Goal: Task Accomplishment & Management: Manage account settings

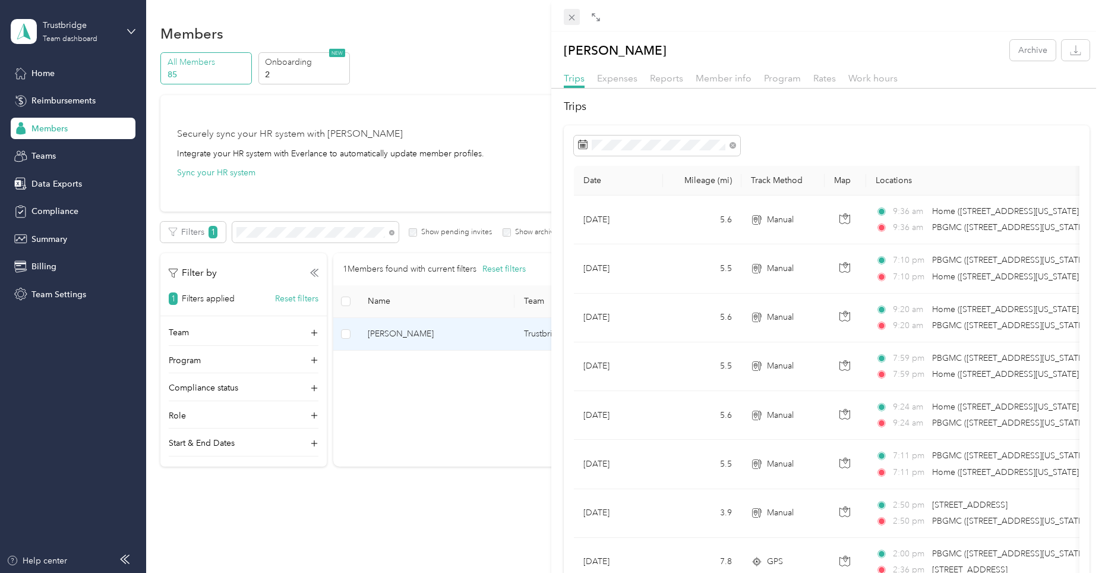
click at [573, 21] on icon at bounding box center [572, 17] width 10 height 10
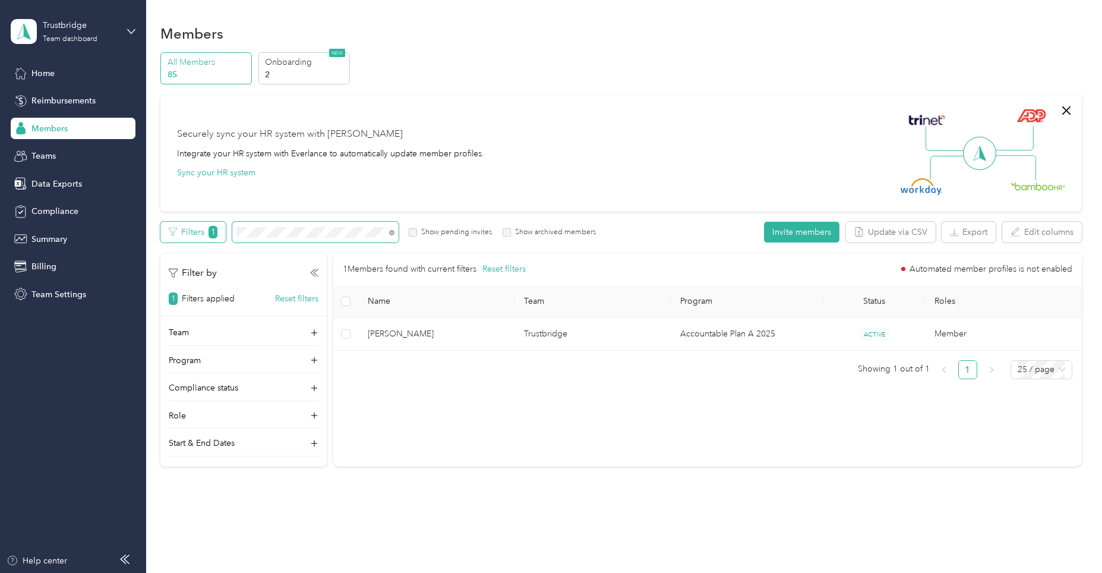
click at [187, 231] on div "Filters 1 Show pending invites Show archived members" at bounding box center [377, 232] width 435 height 21
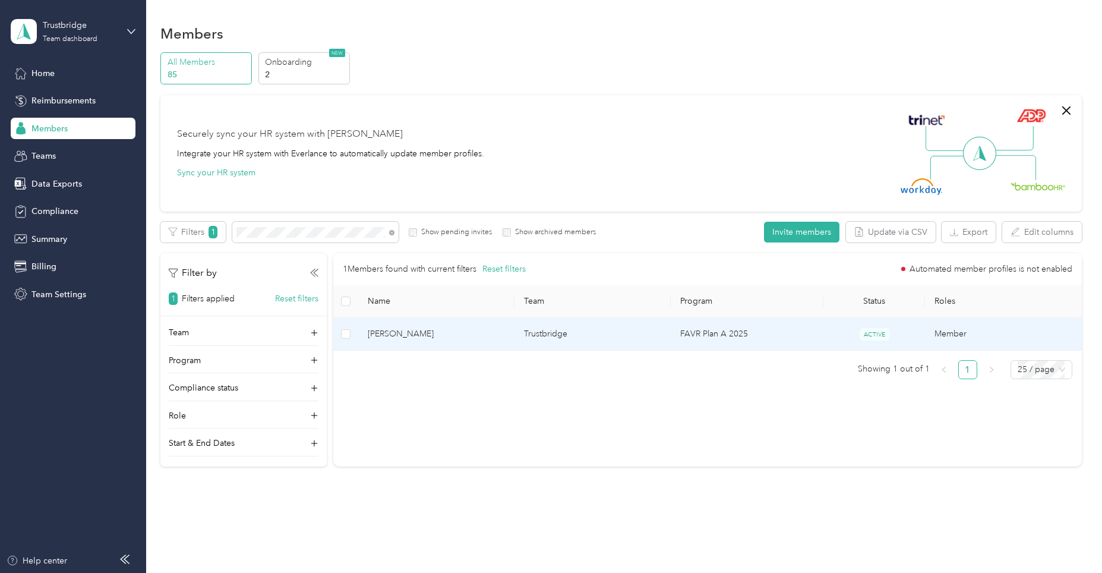
click at [414, 327] on span "[PERSON_NAME]" at bounding box center [436, 333] width 137 height 13
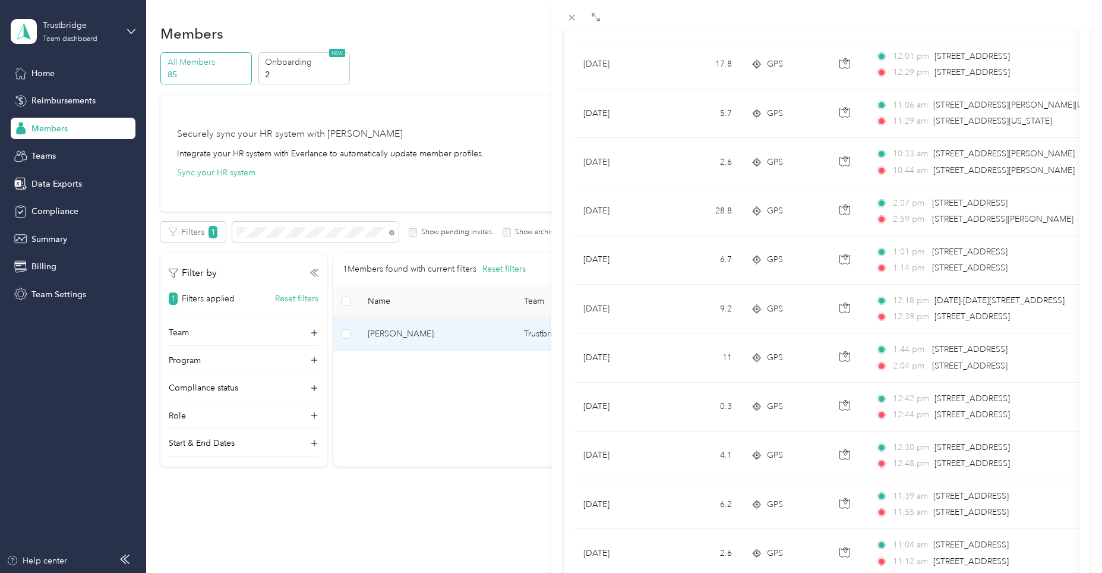
scroll to position [648, 0]
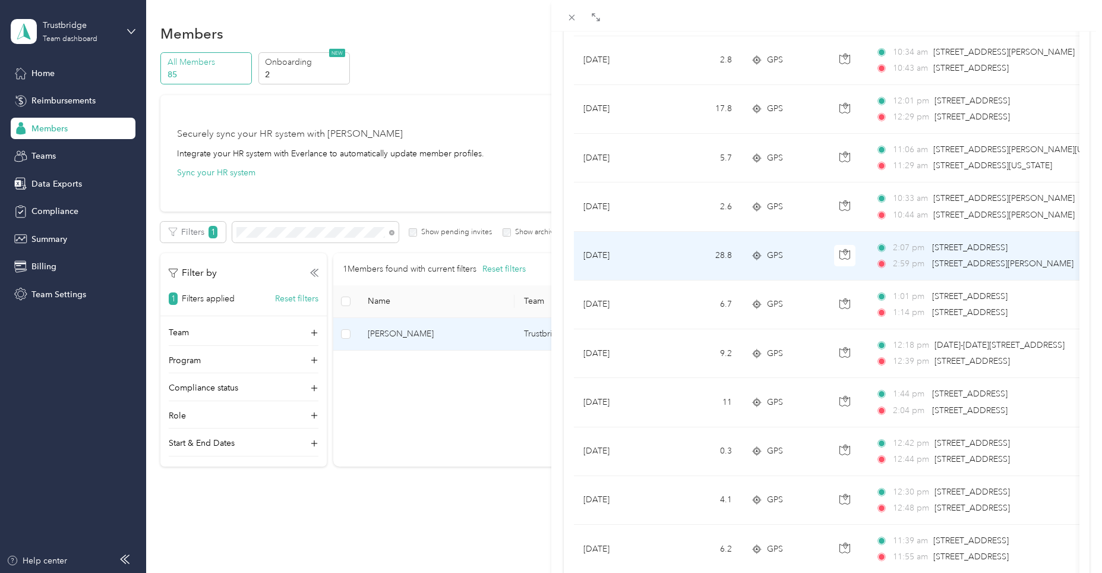
click at [894, 260] on span "2:59 pm" at bounding box center [910, 263] width 34 height 13
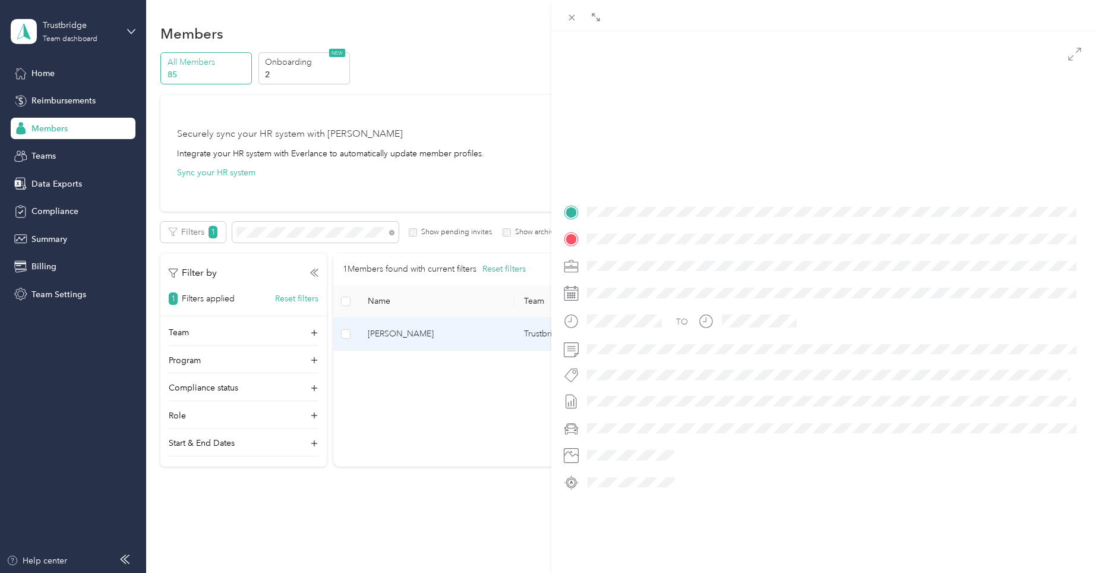
scroll to position [113, 0]
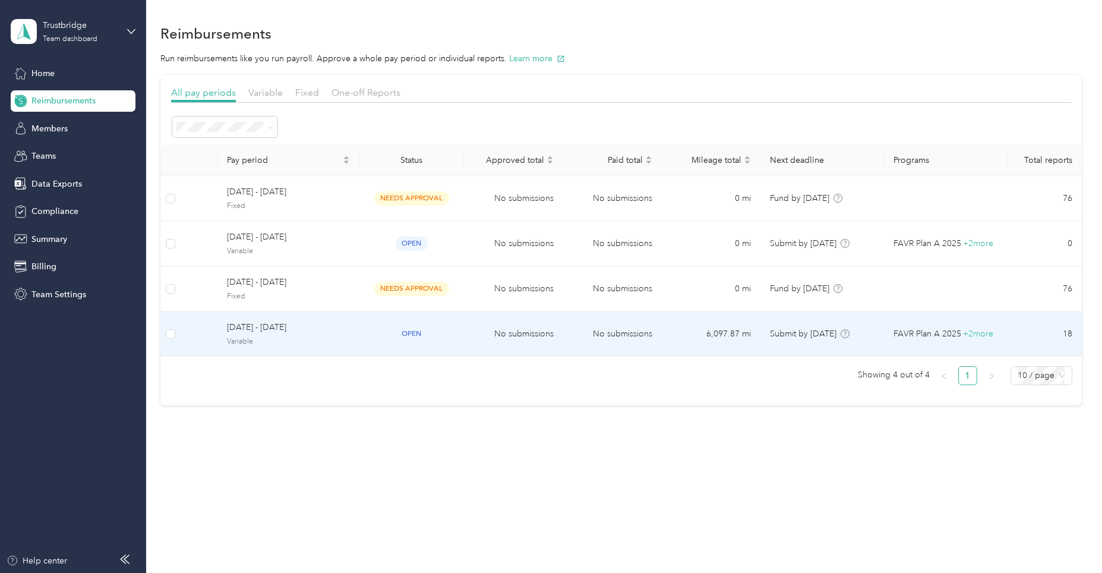
click at [548, 338] on td "No submissions" at bounding box center [513, 333] width 99 height 45
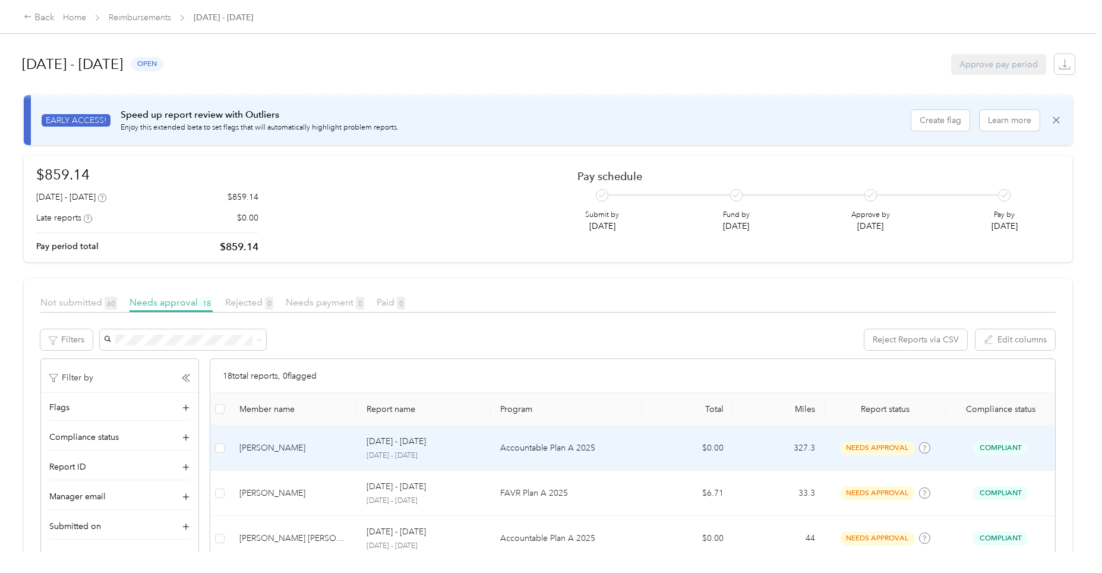
click at [273, 448] on div "[PERSON_NAME]" at bounding box center [293, 447] width 109 height 13
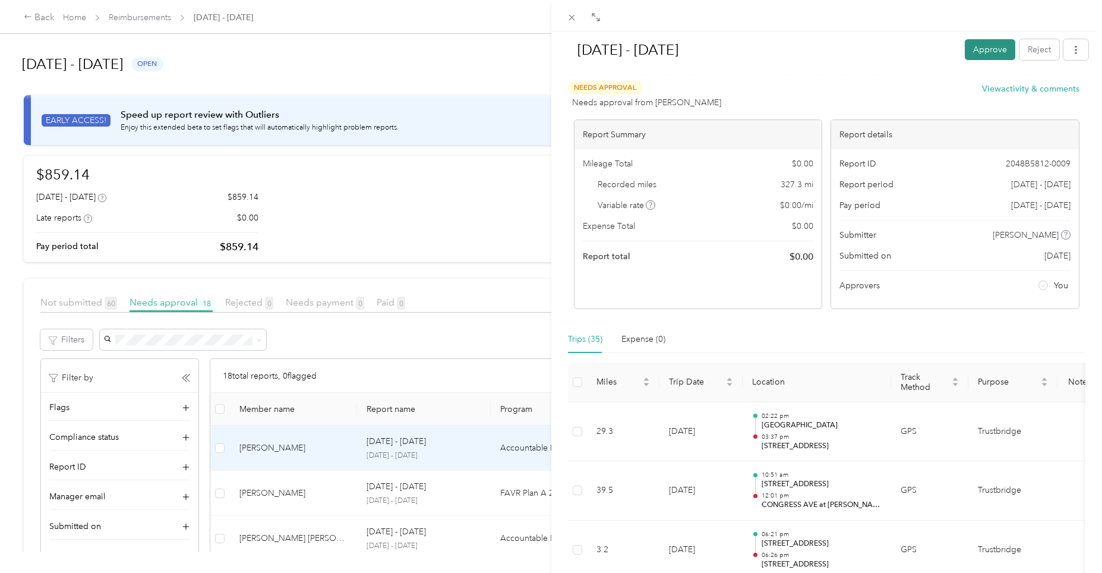
click at [973, 53] on button "Approve" at bounding box center [990, 49] width 51 height 21
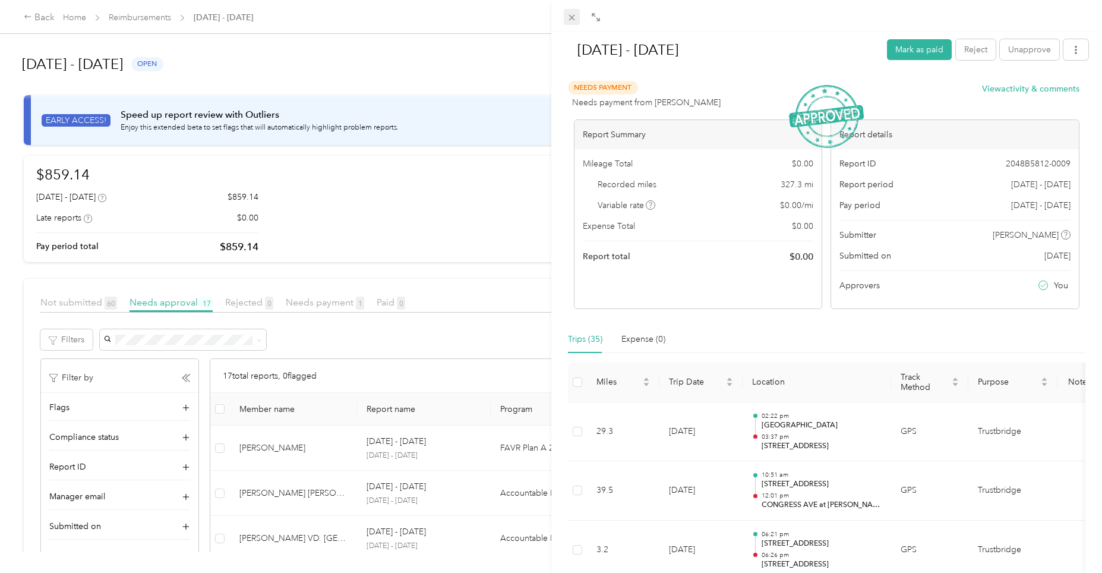
click at [570, 19] on icon at bounding box center [572, 18] width 6 height 6
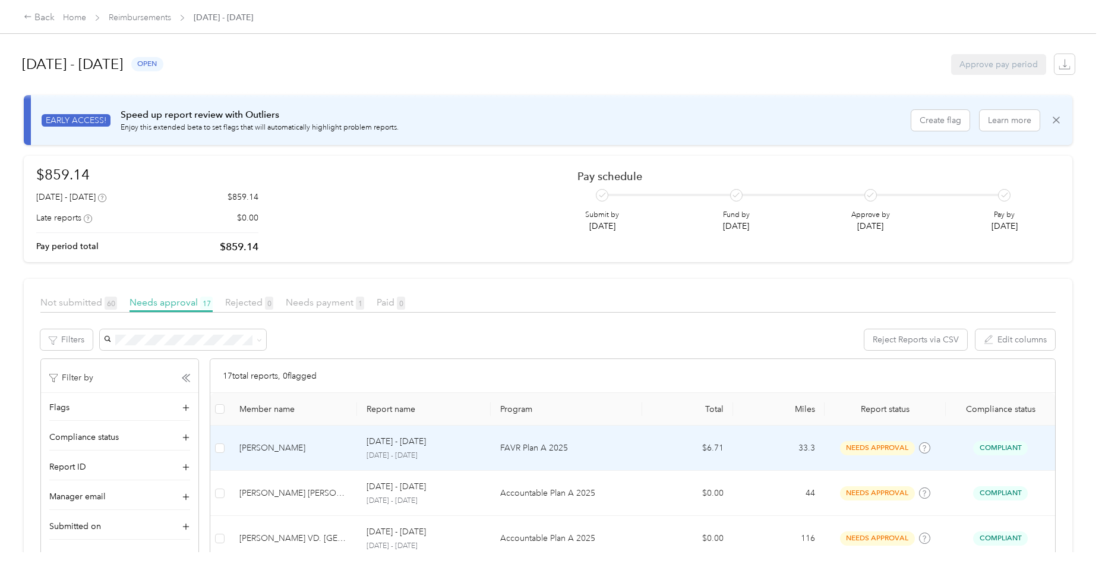
click at [419, 459] on p "[DATE] - [DATE]" at bounding box center [424, 455] width 115 height 11
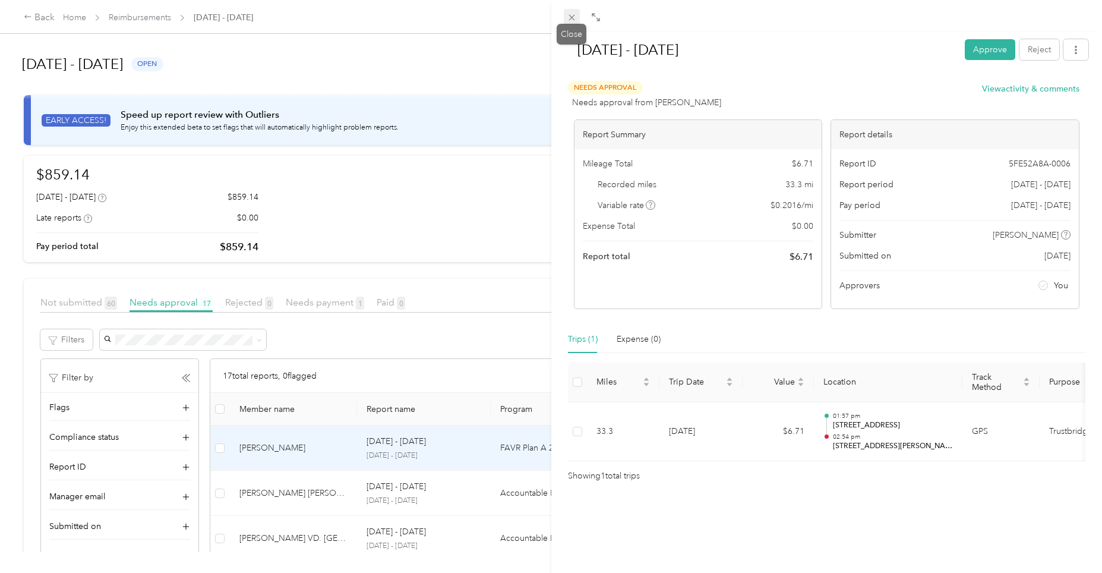
click at [573, 16] on icon at bounding box center [572, 18] width 6 height 6
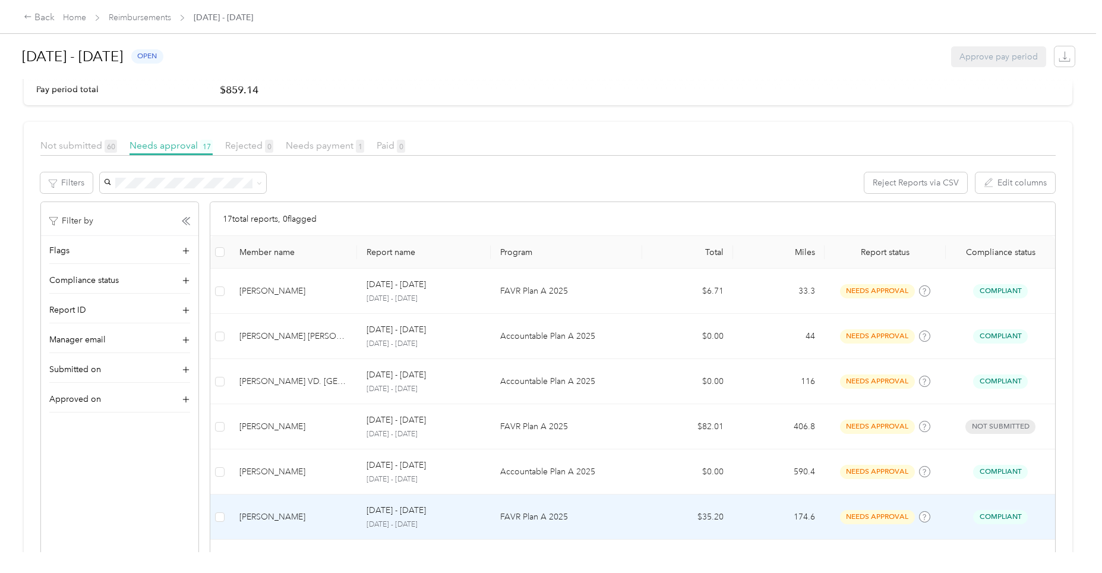
scroll to position [178, 0]
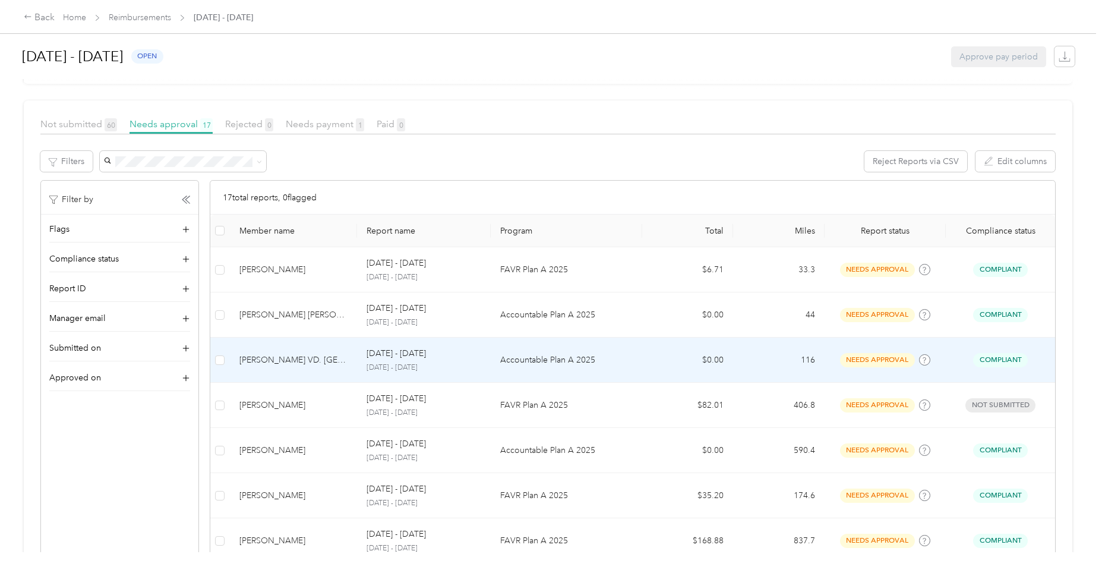
click at [414, 358] on p "[DATE] - [DATE]" at bounding box center [396, 353] width 59 height 13
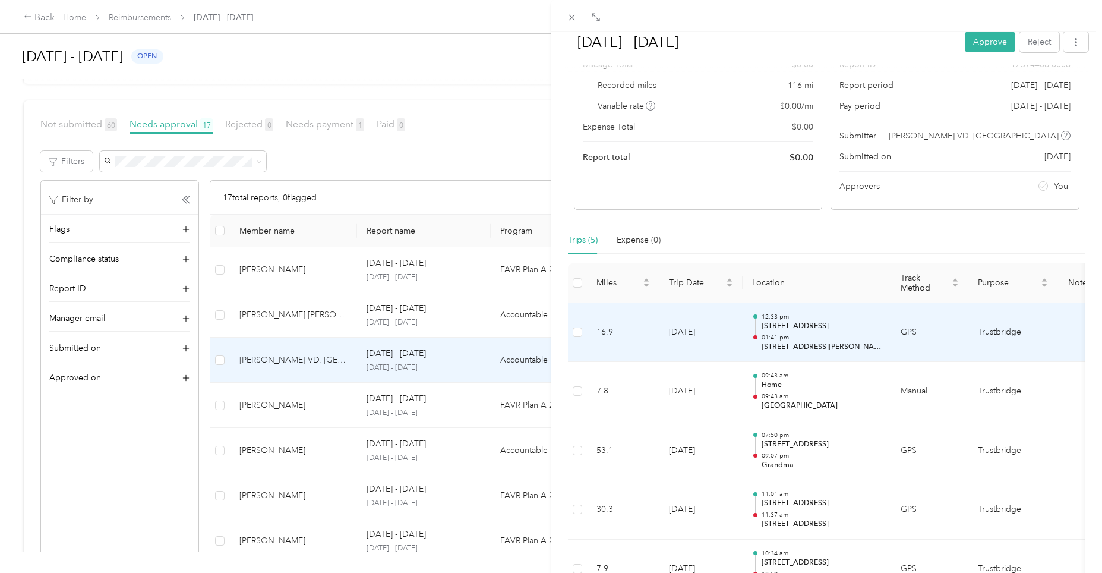
scroll to position [216, 0]
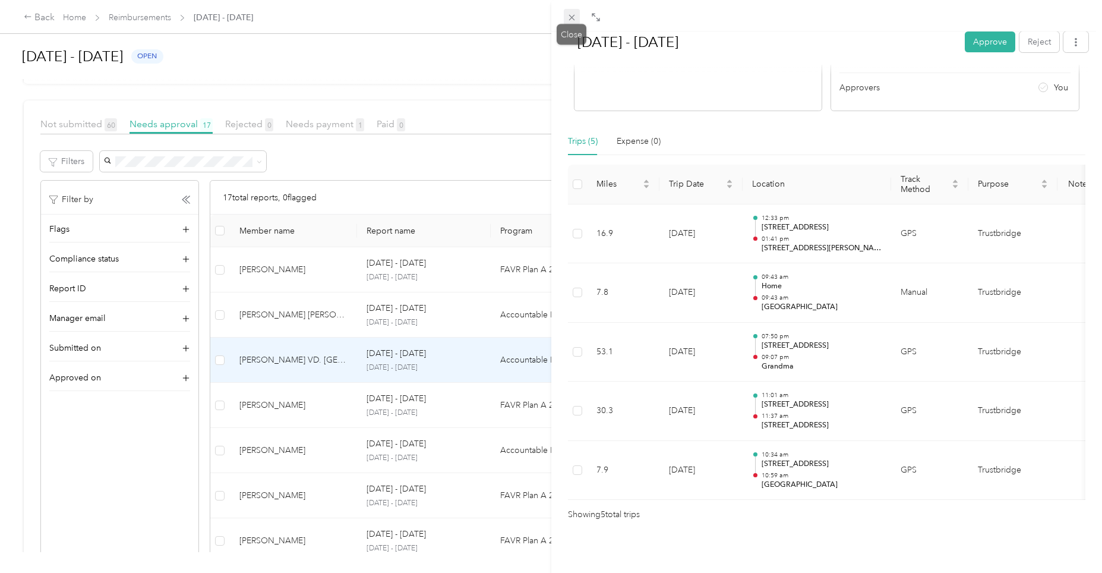
click at [572, 20] on icon at bounding box center [572, 17] width 10 height 10
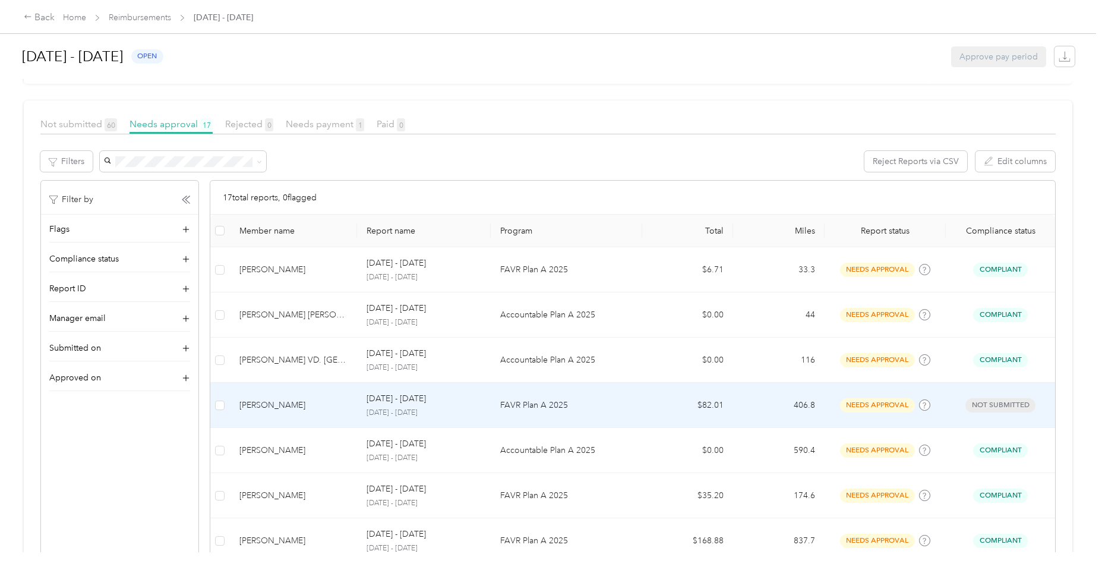
click at [432, 403] on div "[DATE] - [DATE]" at bounding box center [424, 398] width 115 height 13
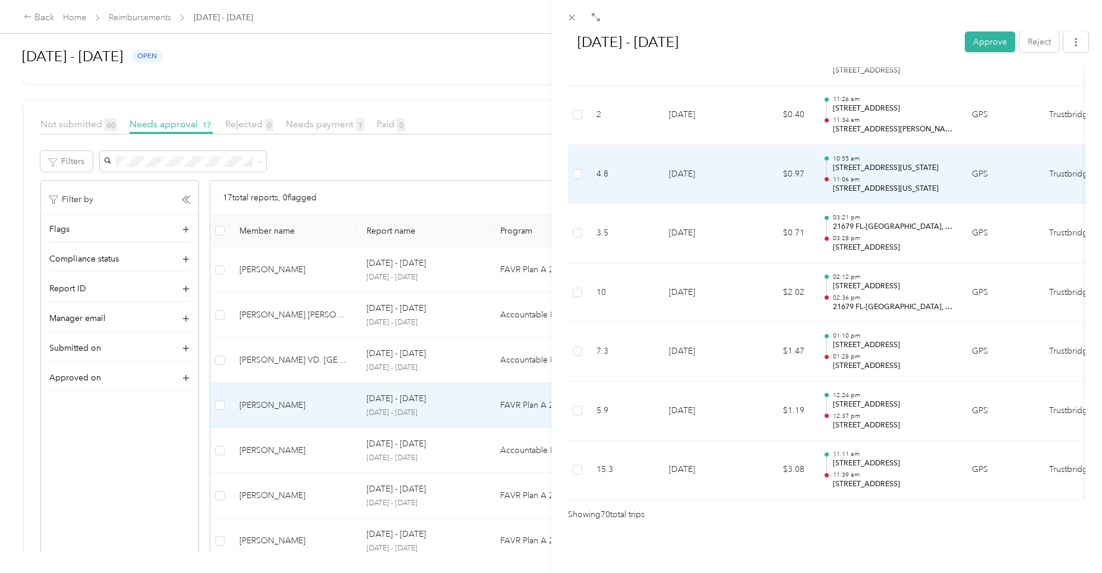
scroll to position [3999, 0]
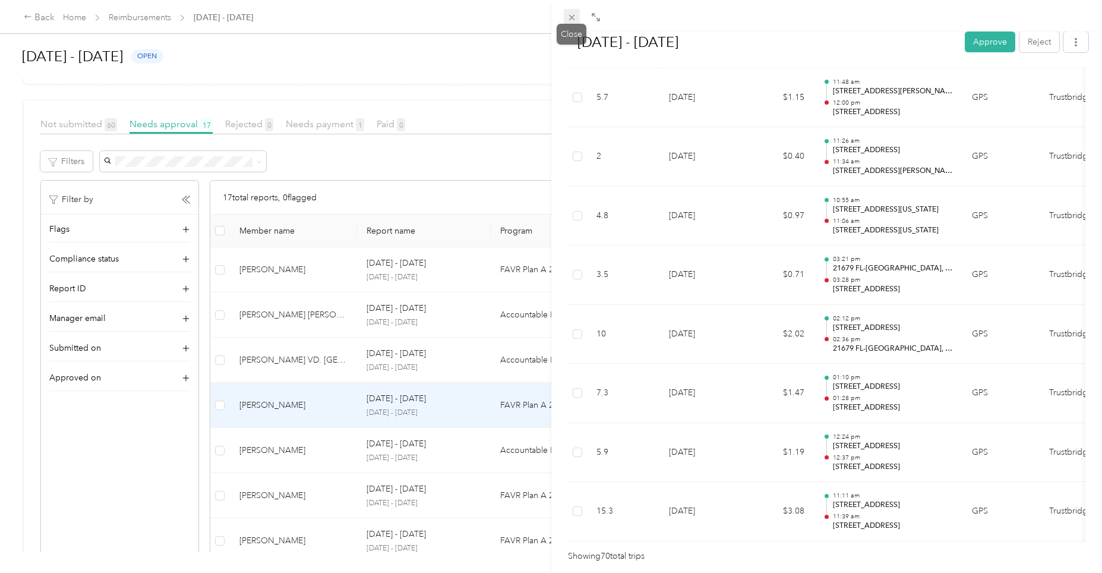
click at [567, 13] on icon at bounding box center [572, 17] width 10 height 10
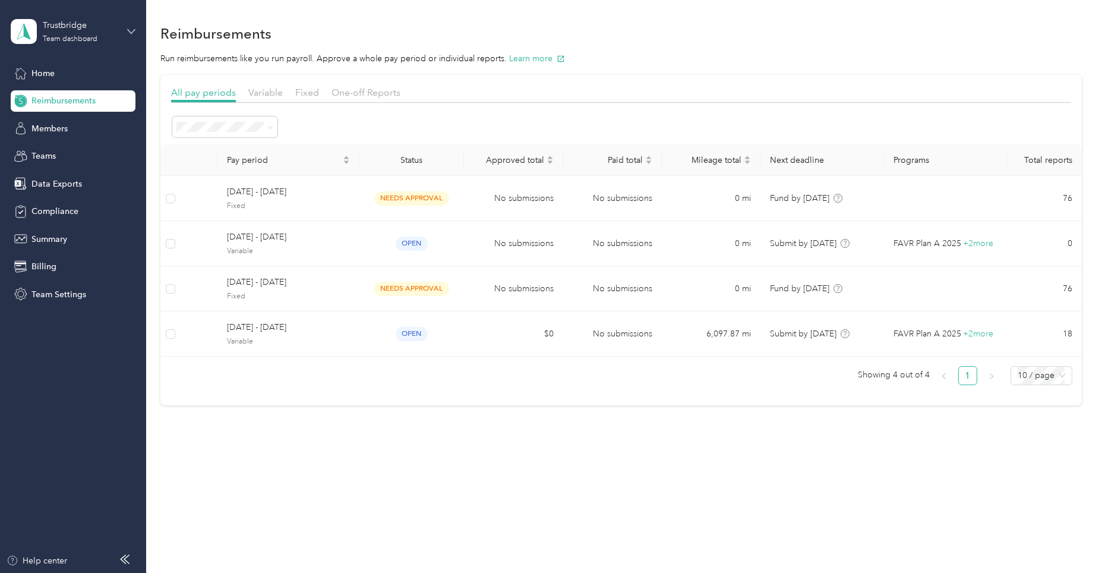
click at [128, 31] on icon at bounding box center [131, 31] width 8 height 8
click at [57, 153] on div "Log out" at bounding box center [135, 151] width 233 height 21
